Goal: Task Accomplishment & Management: Use online tool/utility

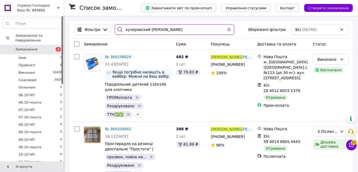
drag, startPoint x: 166, startPoint y: 30, endPoint x: 122, endPoint y: 30, distance: 43.4
click at [122, 30] on div "кучеровский [PERSON_NAME]" at bounding box center [174, 29] width 119 height 11
paste input "ипський [PERSON_NAME]"
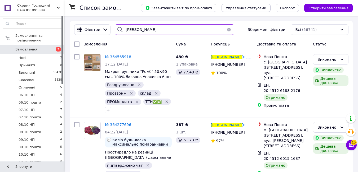
drag, startPoint x: 158, startPoint y: 28, endPoint x: 122, endPoint y: 28, distance: 36.3
click at [122, 28] on div "[PERSON_NAME]" at bounding box center [174, 29] width 119 height 11
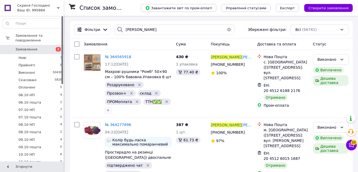
drag, startPoint x: 122, startPoint y: 29, endPoint x: 163, endPoint y: 24, distance: 41.6
click at [163, 24] on div "[PERSON_NAME] фільтри: Всі (56741)" at bounding box center [211, 29] width 283 height 17
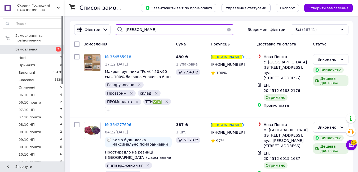
drag, startPoint x: 157, startPoint y: 29, endPoint x: 124, endPoint y: 30, distance: 32.6
click at [122, 30] on div "[PERSON_NAME]" at bounding box center [174, 29] width 119 height 11
paste input "[PERSON_NAME]"
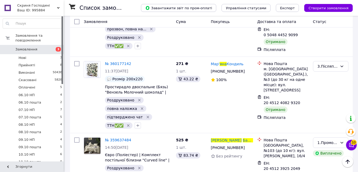
scroll to position [503, 0]
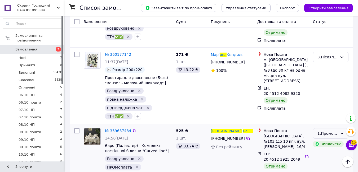
click at [342, 132] on icon at bounding box center [342, 134] width 4 height 4
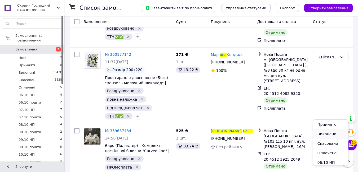
click at [328, 134] on li "Виконано" at bounding box center [330, 135] width 35 height 10
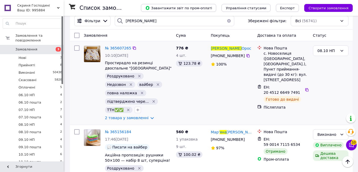
scroll to position [0, 0]
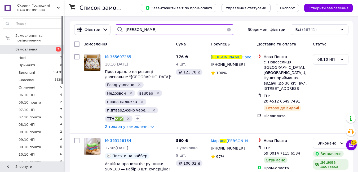
drag, startPoint x: 150, startPoint y: 30, endPoint x: 120, endPoint y: 31, distance: 30.5
click at [120, 31] on div "[PERSON_NAME]" at bounding box center [174, 29] width 119 height 11
paste input "акарищак Окса"
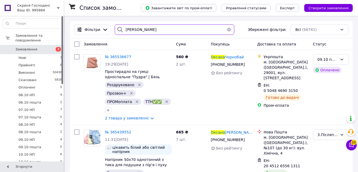
drag, startPoint x: 176, startPoint y: 30, endPoint x: 117, endPoint y: 29, distance: 58.8
click at [118, 30] on div "[PERSON_NAME]" at bounding box center [174, 29] width 119 height 11
paste input "ристал Русл"
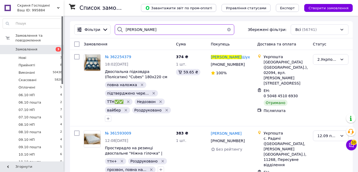
drag, startPoint x: 165, startPoint y: 31, endPoint x: 123, endPoint y: 29, distance: 41.9
click at [123, 29] on div "[PERSON_NAME]" at bounding box center [174, 29] width 119 height 11
paste input "ацарний [PERSON_NAME]"
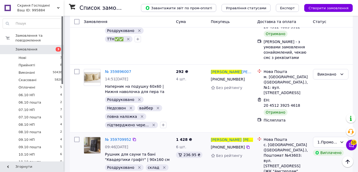
scroll to position [742, 0]
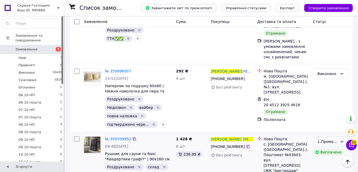
click at [342, 140] on icon at bounding box center [342, 142] width 4 height 4
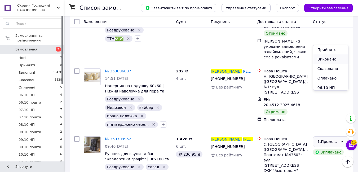
click at [323, 60] on li "Виконано" at bounding box center [330, 60] width 35 height 10
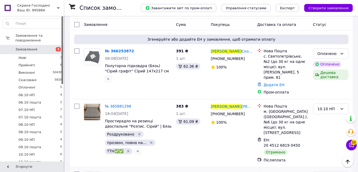
scroll to position [0, 0]
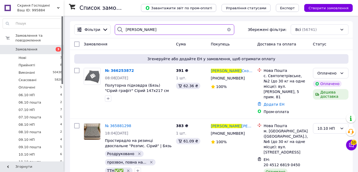
drag, startPoint x: 171, startPoint y: 30, endPoint x: 118, endPoint y: 29, distance: 53.2
click at [118, 29] on div "[PERSON_NAME]" at bounding box center [174, 29] width 119 height 11
paste input "лексишин Іго"
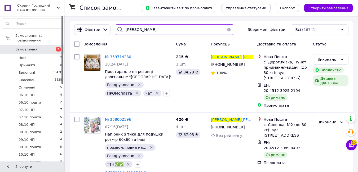
drag, startPoint x: 160, startPoint y: 31, endPoint x: 123, endPoint y: 28, distance: 36.9
click at [123, 28] on input "[PERSON_NAME]" at bounding box center [174, 29] width 119 height 11
paste input "юбимова [PERSON_NAME]"
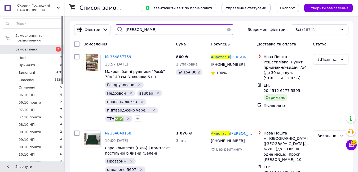
drag, startPoint x: 166, startPoint y: 29, endPoint x: 124, endPoint y: 29, distance: 42.4
click at [124, 29] on input "[PERSON_NAME]" at bounding box center [174, 29] width 119 height 11
paste input "укало [PERSON_NAME]"
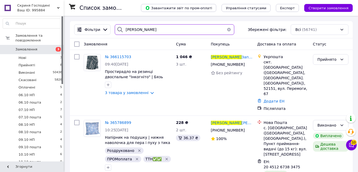
drag, startPoint x: 167, startPoint y: 32, endPoint x: 122, endPoint y: 30, distance: 45.1
click at [122, 30] on div "[PERSON_NAME]" at bounding box center [174, 29] width 119 height 11
paste input "[PERSON_NAME]"
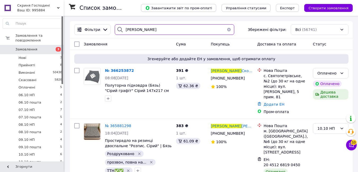
drag, startPoint x: 158, startPoint y: 30, endPoint x: 123, endPoint y: 30, distance: 35.5
click at [123, 30] on div "[PERSON_NAME]" at bounding box center [174, 29] width 119 height 11
paste input "[PERSON_NAME]"
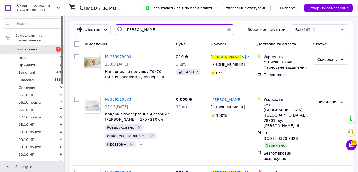
drag, startPoint x: 156, startPoint y: 27, endPoint x: 123, endPoint y: 29, distance: 33.1
click at [123, 29] on div "[PERSON_NAME]" at bounding box center [174, 29] width 119 height 11
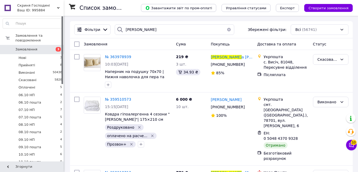
drag, startPoint x: 123, startPoint y: 29, endPoint x: 158, endPoint y: 24, distance: 35.1
click at [158, 24] on div "Фільтри [PERSON_NAME] Збережені фільтри: Всі (56741)" at bounding box center [211, 29] width 283 height 17
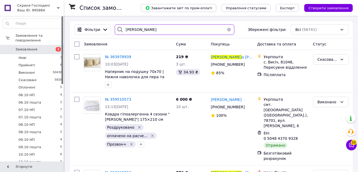
drag, startPoint x: 151, startPoint y: 30, endPoint x: 123, endPoint y: 30, distance: 27.6
click at [123, 30] on input "[PERSON_NAME]" at bounding box center [174, 29] width 119 height 11
paste input "[PERSON_NAME]"
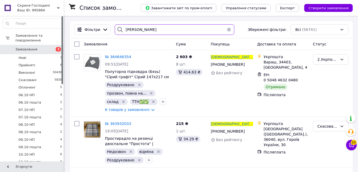
drag, startPoint x: 161, startPoint y: 30, endPoint x: 120, endPoint y: 30, distance: 41.3
click at [120, 30] on div "[PERSON_NAME]" at bounding box center [174, 29] width 119 height 11
paste input "[PERSON_NAME]"
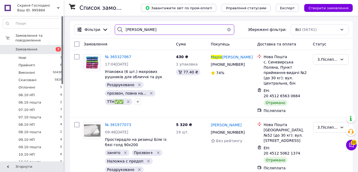
drag, startPoint x: 151, startPoint y: 33, endPoint x: 123, endPoint y: 30, distance: 27.5
click at [123, 30] on input "[PERSON_NAME]" at bounding box center [174, 29] width 119 height 11
paste input "одіков [PERSON_NAME]"
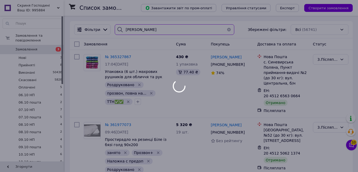
type input "[PERSON_NAME]"
